Goal: Task Accomplishment & Management: Manage account settings

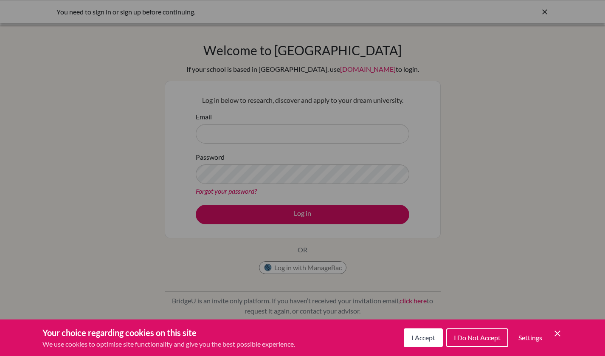
click at [259, 74] on div "Cookie Preferences" at bounding box center [302, 178] width 605 height 356
click at [563, 330] on div "Your choice regarding cookies on this site We use cookies to optimise site func…" at bounding box center [302, 337] width 605 height 37
click at [561, 330] on icon "Cookie Control Close Icon" at bounding box center [557, 333] width 10 height 10
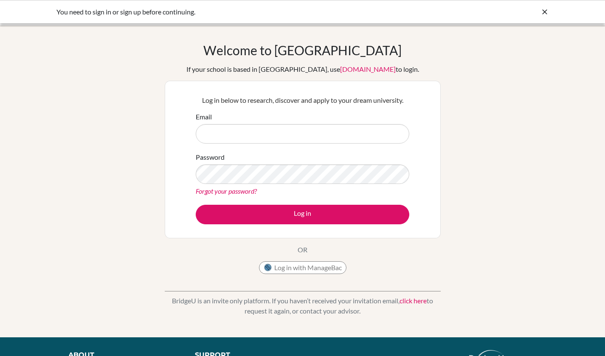
click at [248, 189] on link "Forgot your password?" at bounding box center [226, 191] width 61 height 8
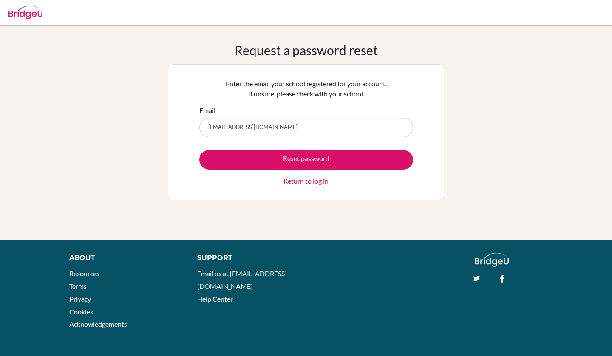
type input "jmpalabay@mischool.edu.ph"
click at [199, 150] on button "Reset password" at bounding box center [306, 160] width 214 height 20
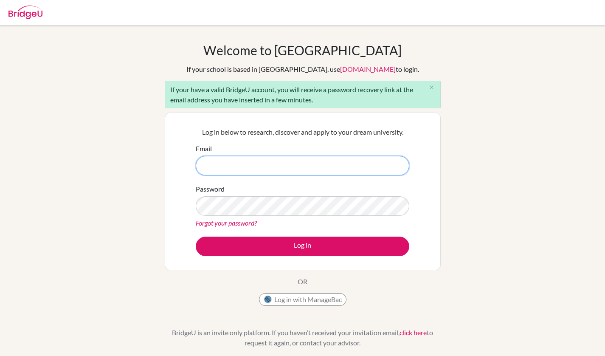
paste input "checkyourballsforlumps5"
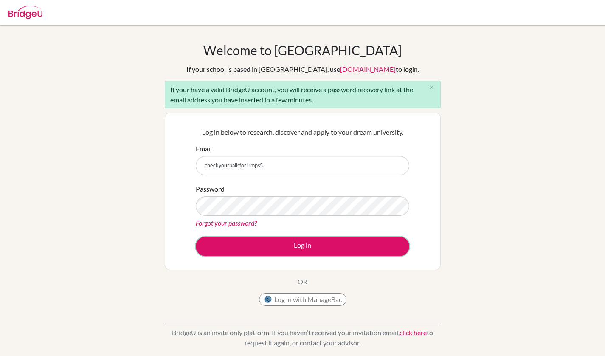
click at [256, 238] on button "Log in" at bounding box center [303, 247] width 214 height 20
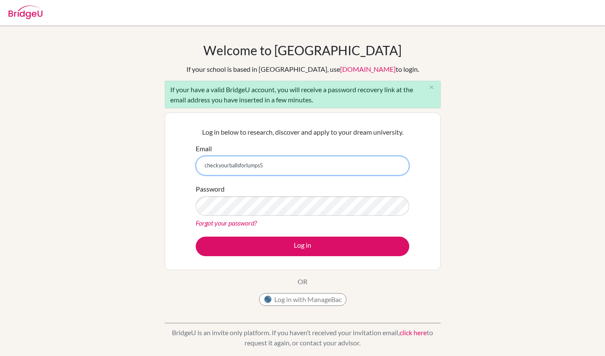
click at [236, 165] on input "checkyourballsforlumps5" at bounding box center [303, 166] width 214 height 20
type input "jmpalabay@mischool.edu.ph"
click at [196, 237] on button "Log in" at bounding box center [303, 247] width 214 height 20
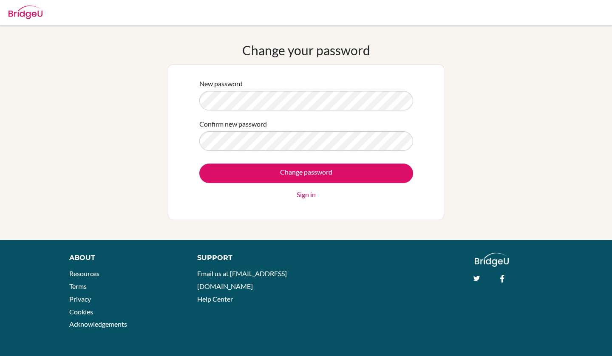
click at [77, 104] on div "Change your password New password Confirm new password Change password Sign in" at bounding box center [306, 132] width 612 height 180
click at [73, 138] on div "Change your password New password Confirm new password Change password Sign in" at bounding box center [306, 132] width 612 height 180
click at [0, 75] on div "Change your password New password Confirm new password Change password Sign in" at bounding box center [306, 132] width 612 height 180
click at [281, 172] on input "Change password" at bounding box center [306, 173] width 214 height 20
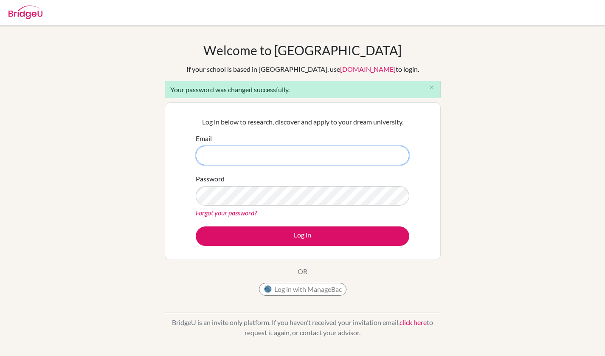
type input "[EMAIL_ADDRESS][DOMAIN_NAME]"
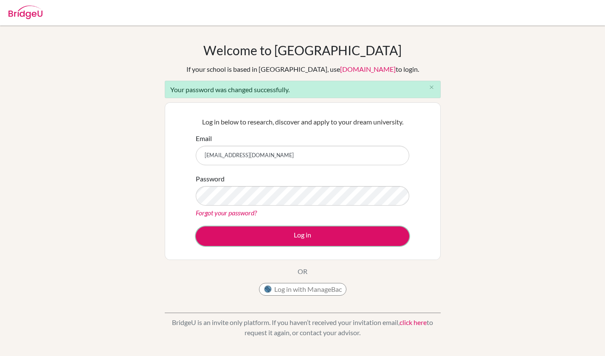
click at [250, 241] on button "Log in" at bounding box center [303, 236] width 214 height 20
